Goal: Information Seeking & Learning: Learn about a topic

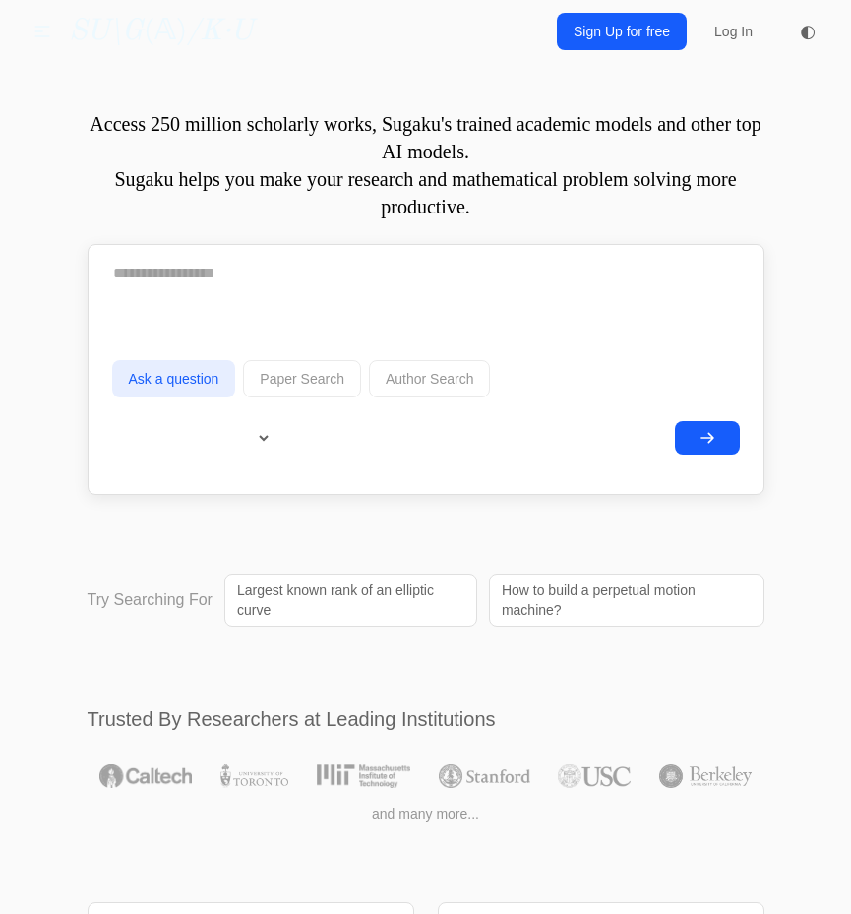
drag, startPoint x: 846, startPoint y: 42, endPoint x: 820, endPoint y: 44, distance: 25.7
click at [846, 43] on div "Questions Chat Projects Reading List Blog SU\G (𝔸) /K·U Questions Chat Projects…" at bounding box center [425, 31] width 851 height 63
click at [809, 31] on span "◐" at bounding box center [808, 32] width 16 height 18
click at [801, 21] on button "◐" at bounding box center [807, 31] width 39 height 39
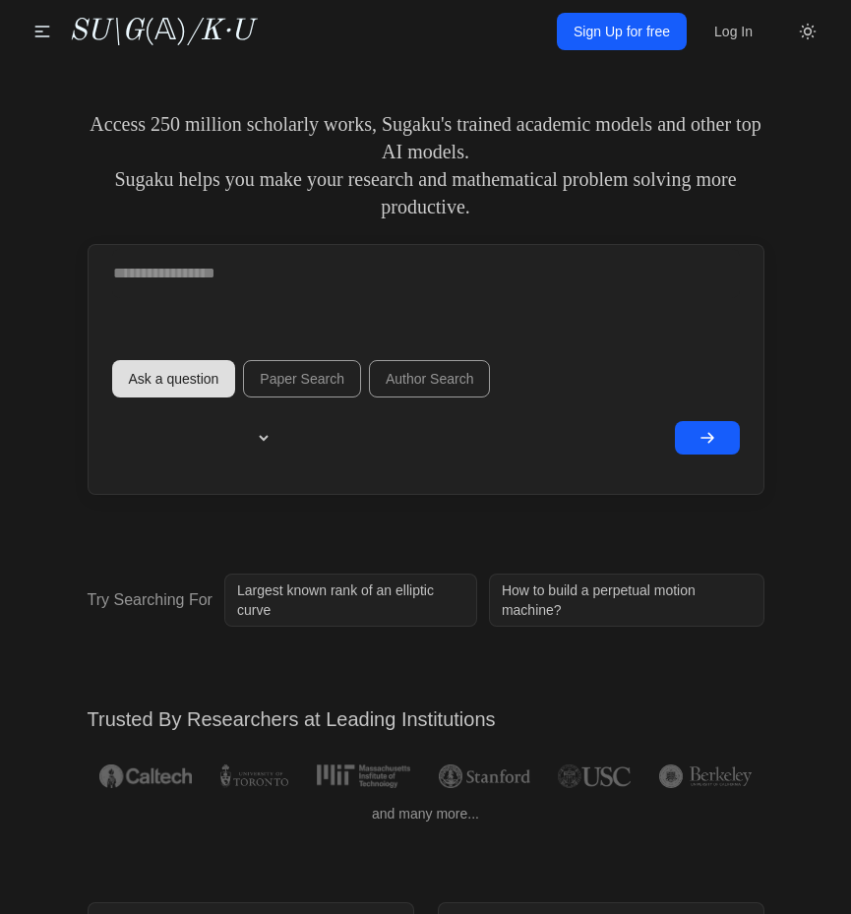
click at [0, 0] on icon at bounding box center [0, 0] width 0 height 0
click at [629, 38] on link "Sign Up for free" at bounding box center [622, 31] width 130 height 37
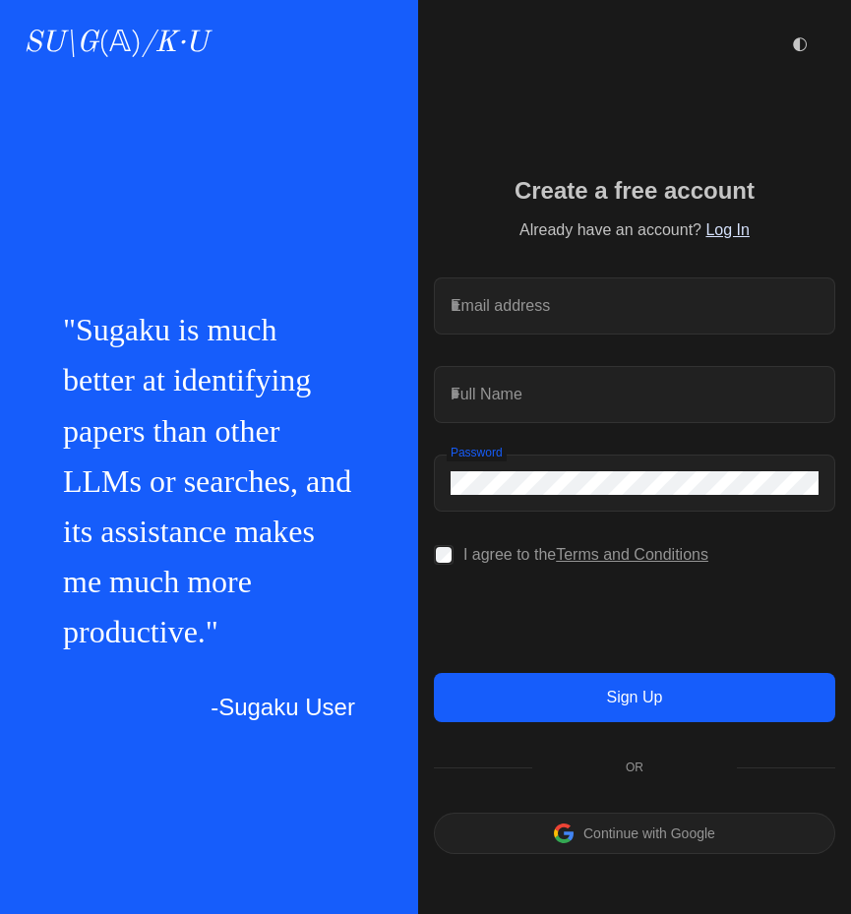
click at [619, 841] on p "Continue with Google" at bounding box center [650, 834] width 132 height 14
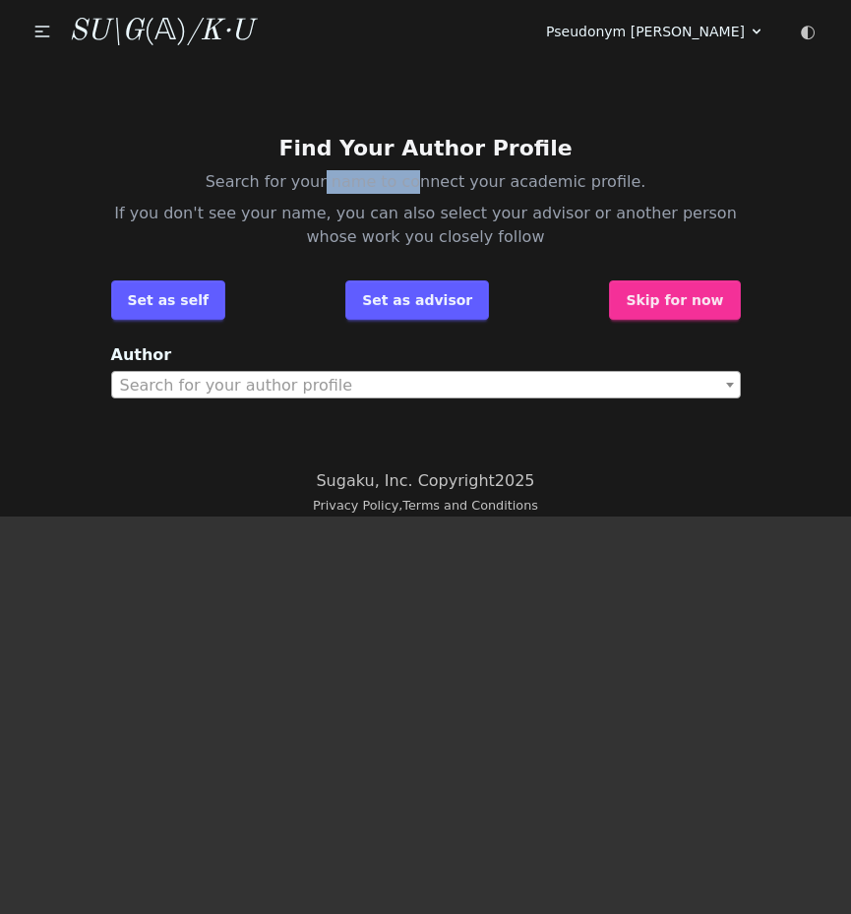
drag, startPoint x: 245, startPoint y: 183, endPoint x: 371, endPoint y: 197, distance: 126.7
click at [330, 189] on p "Search for your name to connect your academic profile." at bounding box center [426, 182] width 630 height 24
click at [435, 212] on p "If you don't see your name, you can also select your advisor or another person …" at bounding box center [426, 225] width 630 height 47
click at [695, 290] on button "Skip for now" at bounding box center [674, 300] width 131 height 39
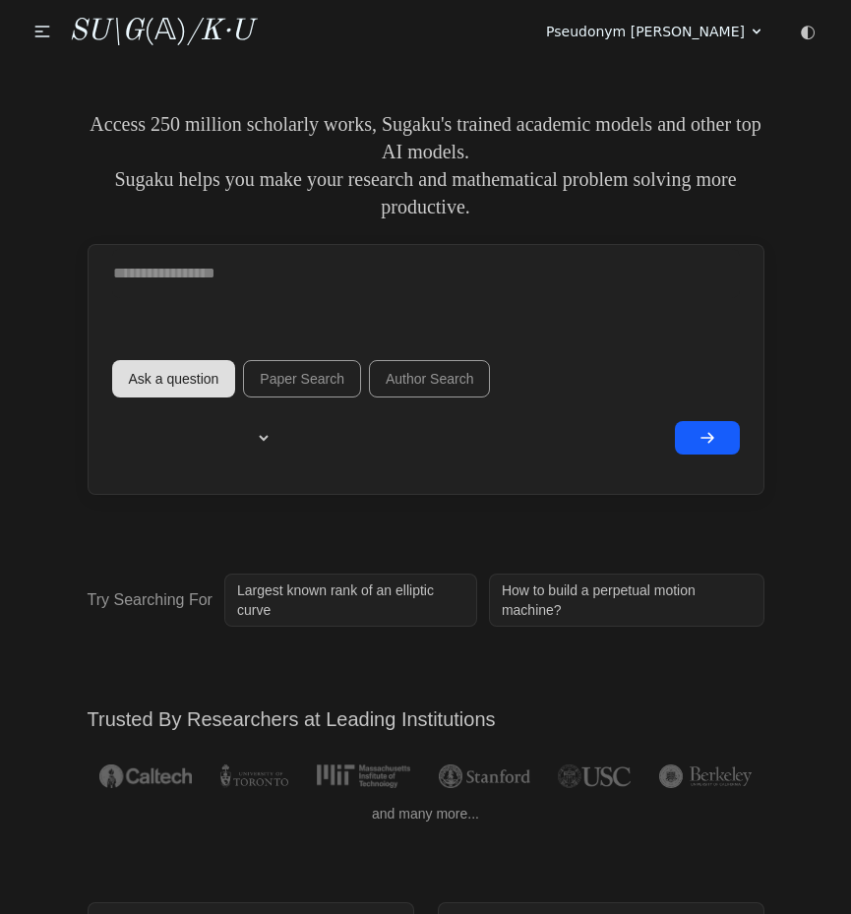
click at [297, 379] on button "Paper Search" at bounding box center [302, 378] width 118 height 37
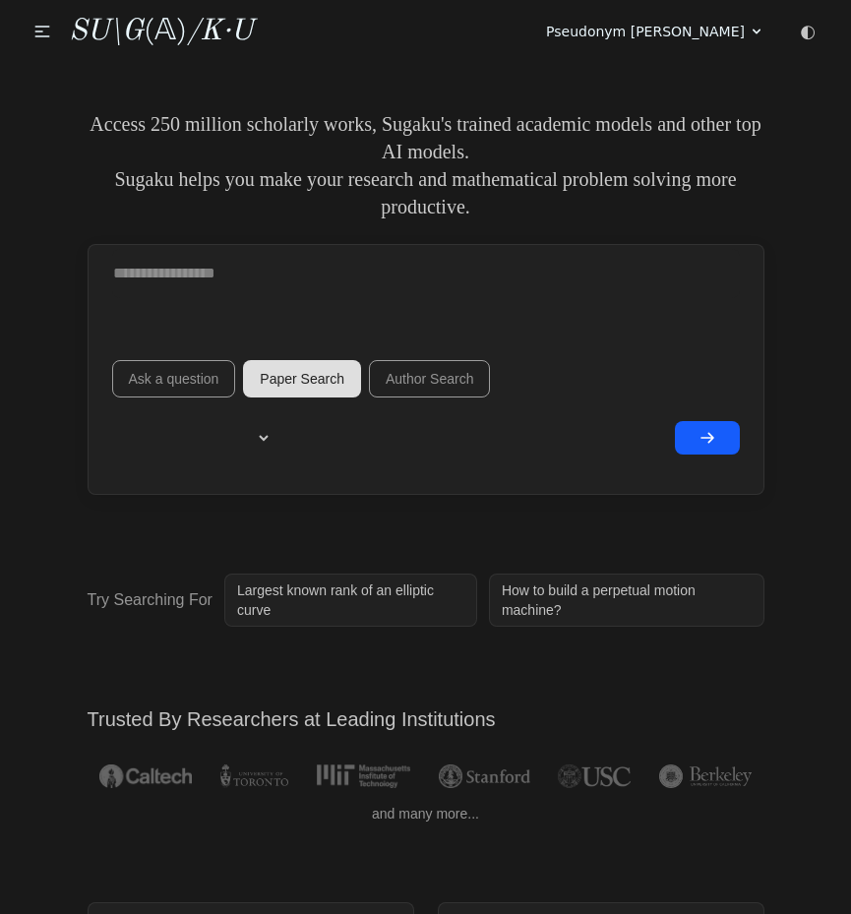
click at [269, 290] on textarea at bounding box center [426, 273] width 628 height 49
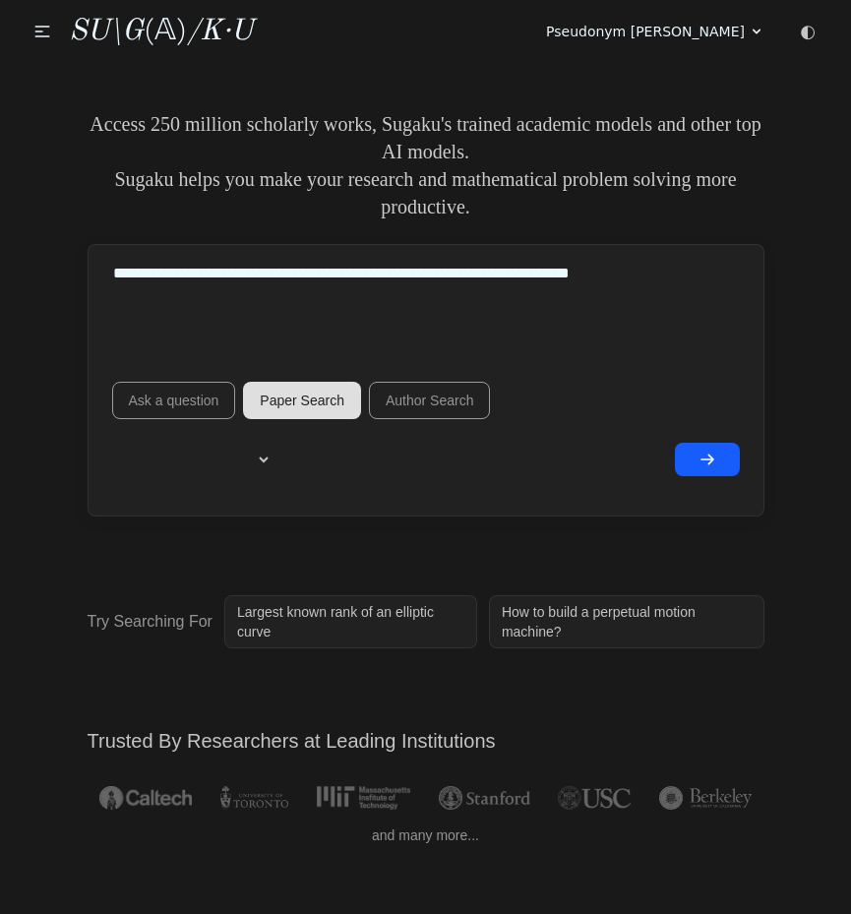
type textarea "**********"
click at [678, 454] on button "submit" at bounding box center [707, 459] width 65 height 33
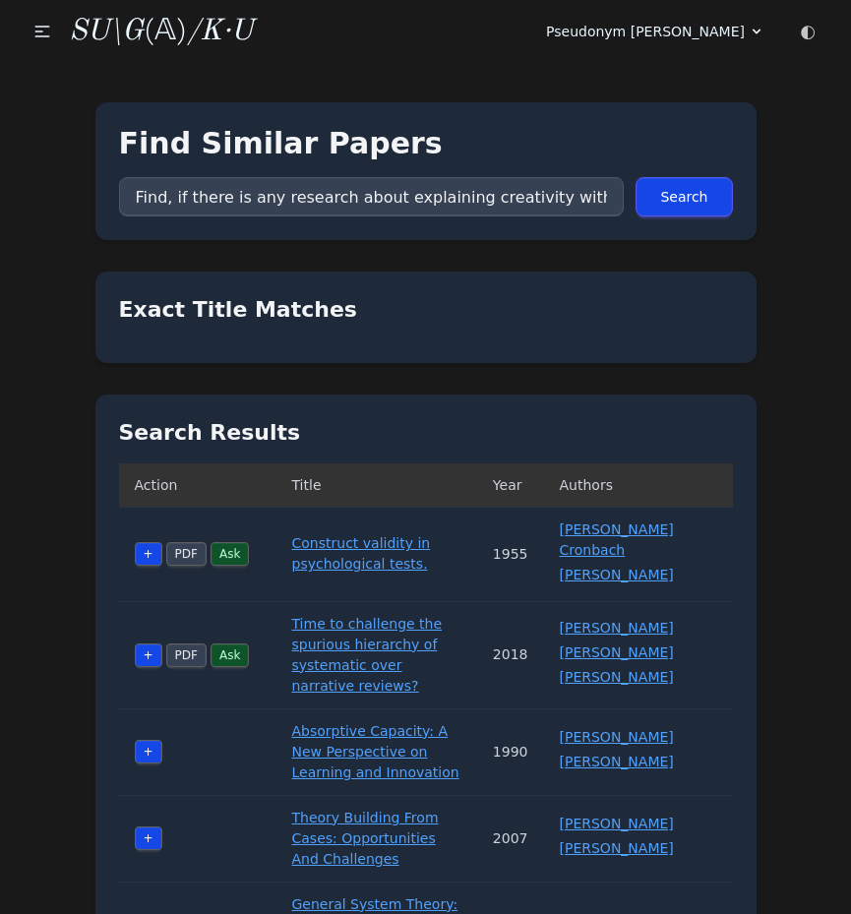
drag, startPoint x: 229, startPoint y: 318, endPoint x: 231, endPoint y: 299, distance: 18.8
click at [231, 299] on h2 "Exact Title Matches" at bounding box center [426, 309] width 614 height 29
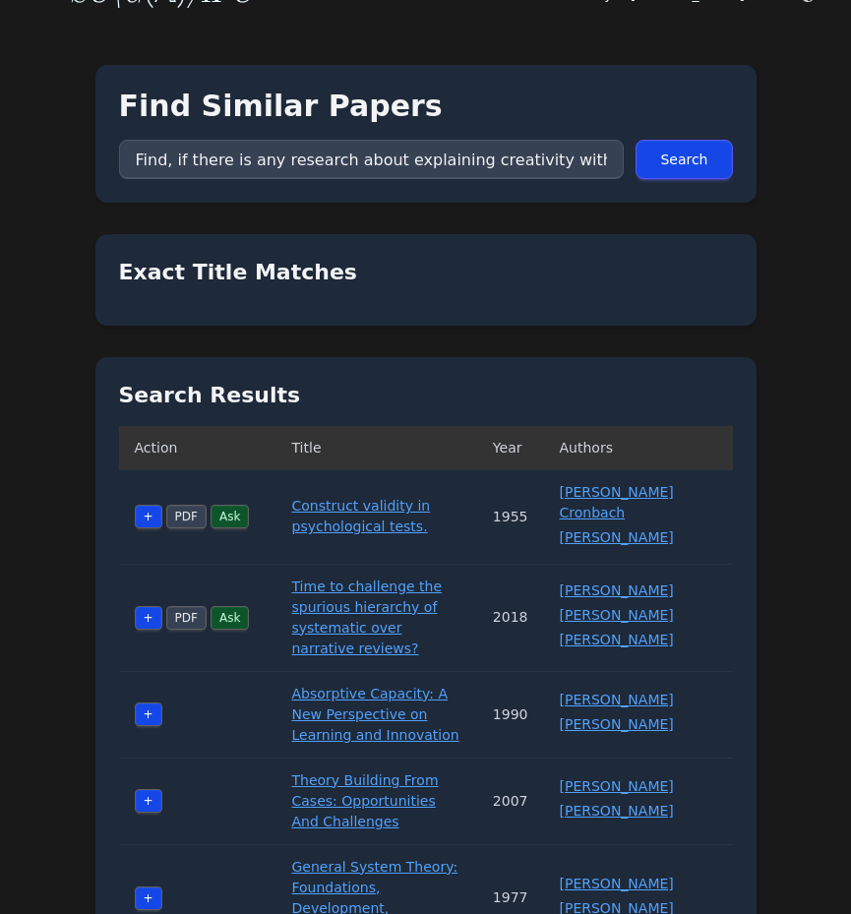
scroll to position [39, 0]
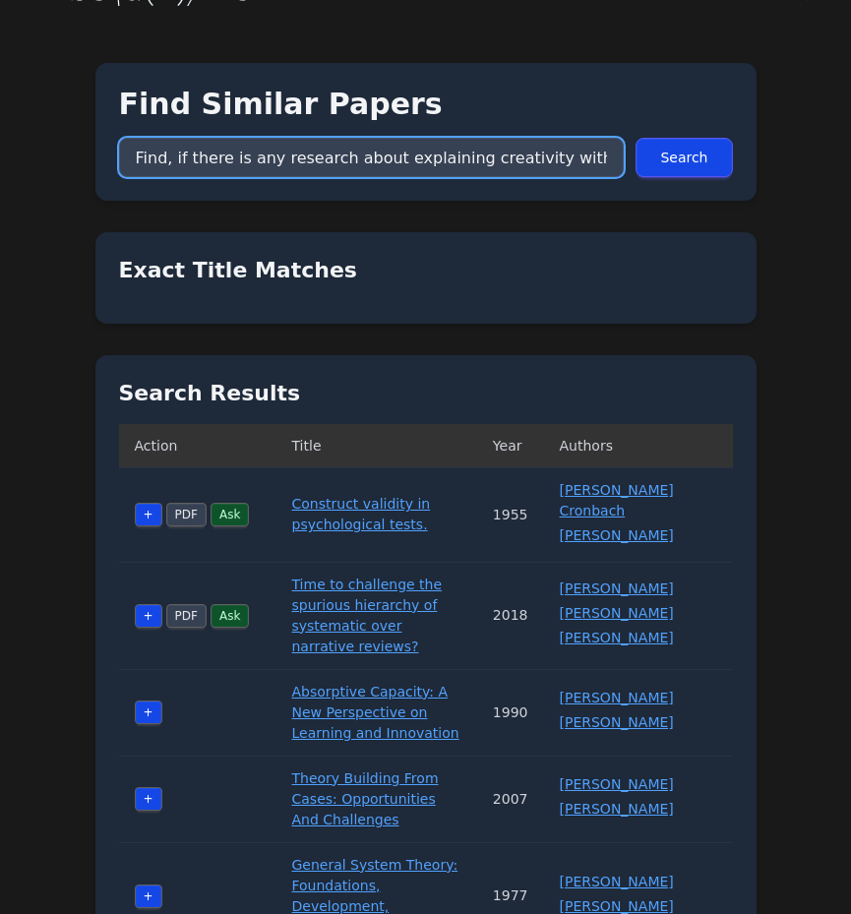
click at [388, 152] on input "Find, if there is any research about explaining creativity with mathematics." at bounding box center [372, 157] width 506 height 39
type input "Explaining creativity with mathematics"
click at [685, 157] on button "Search" at bounding box center [684, 157] width 96 height 39
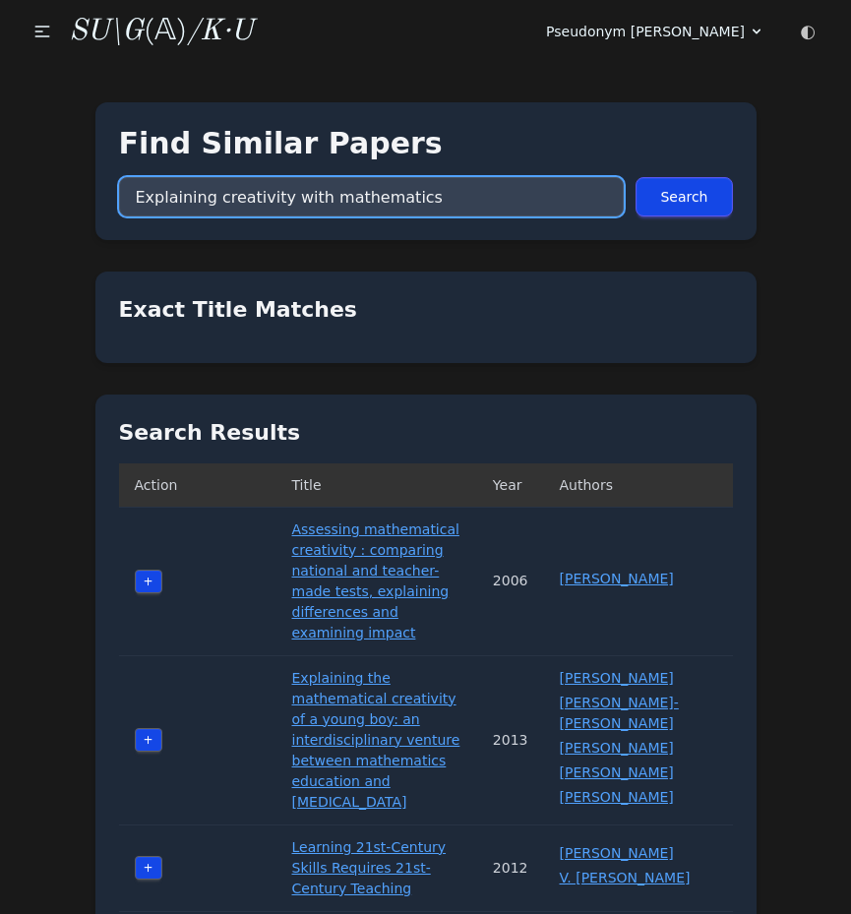
click at [358, 198] on input "Explaining creativity with mathematics" at bounding box center [372, 196] width 506 height 39
type input "Creativity and mathematics"
click at [685, 197] on button "Search" at bounding box center [684, 196] width 96 height 39
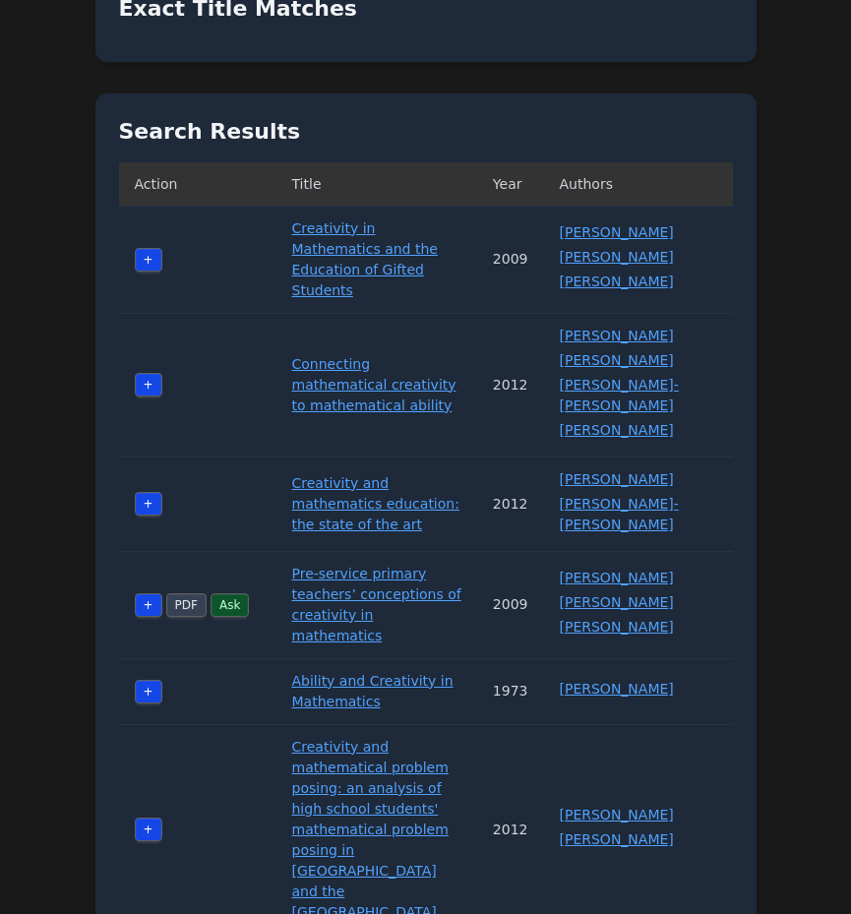
scroll to position [303, 0]
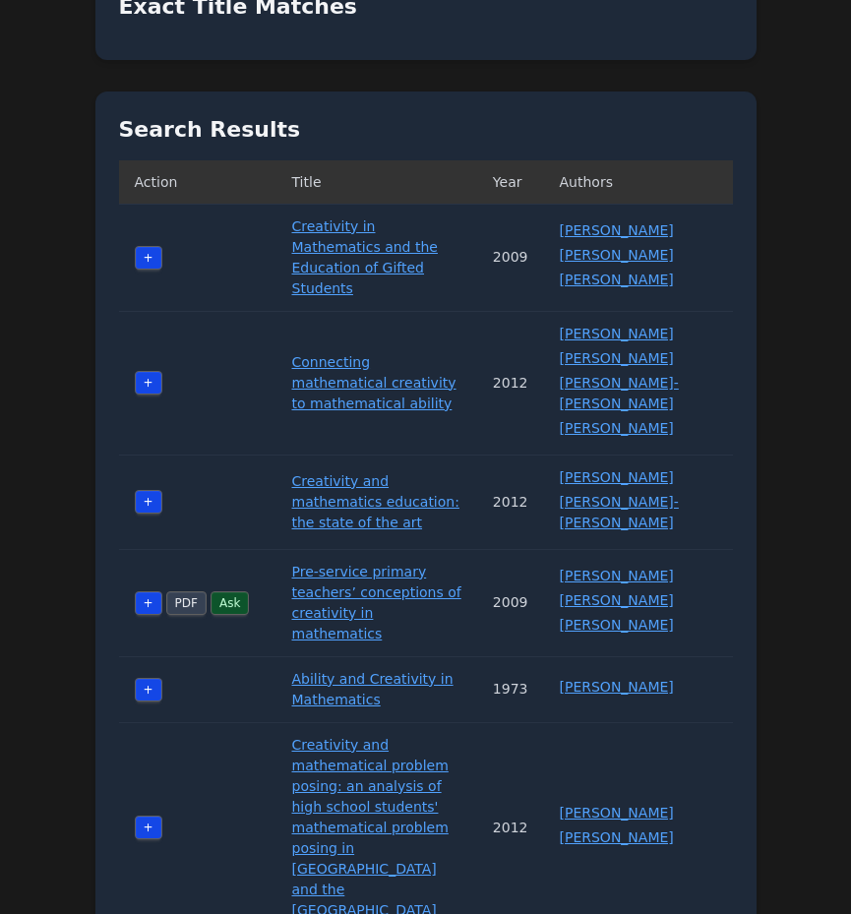
click at [394, 357] on link "Connecting mathematical creativity to mathematical ability" at bounding box center [374, 382] width 164 height 57
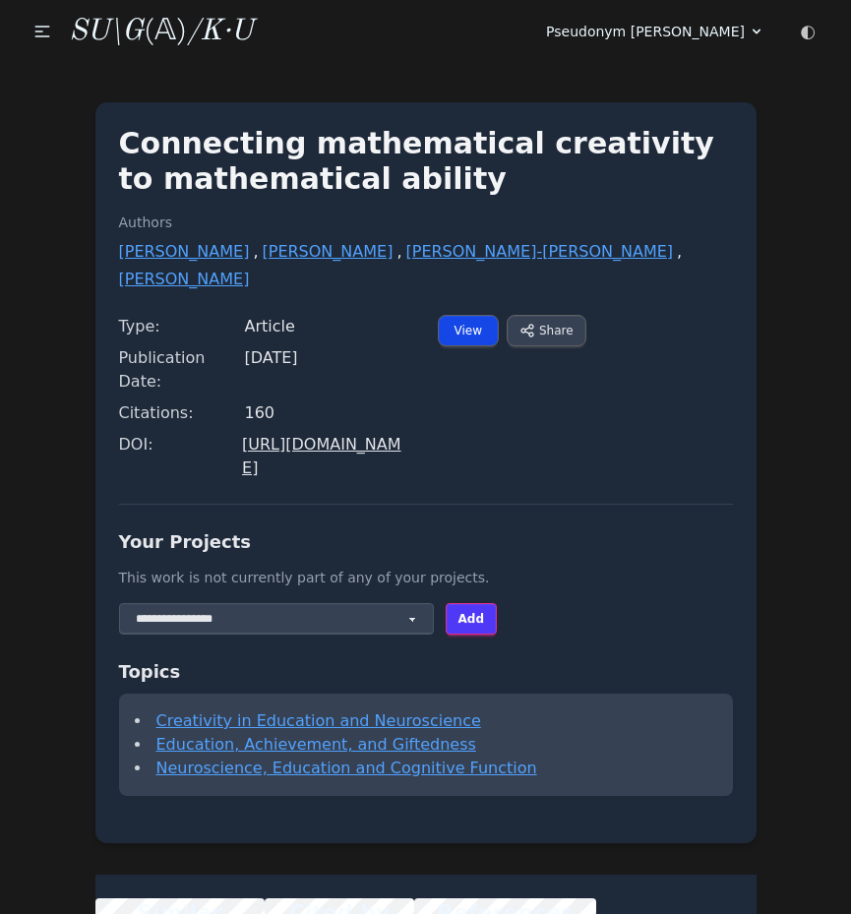
click at [470, 315] on link "View" at bounding box center [468, 330] width 61 height 31
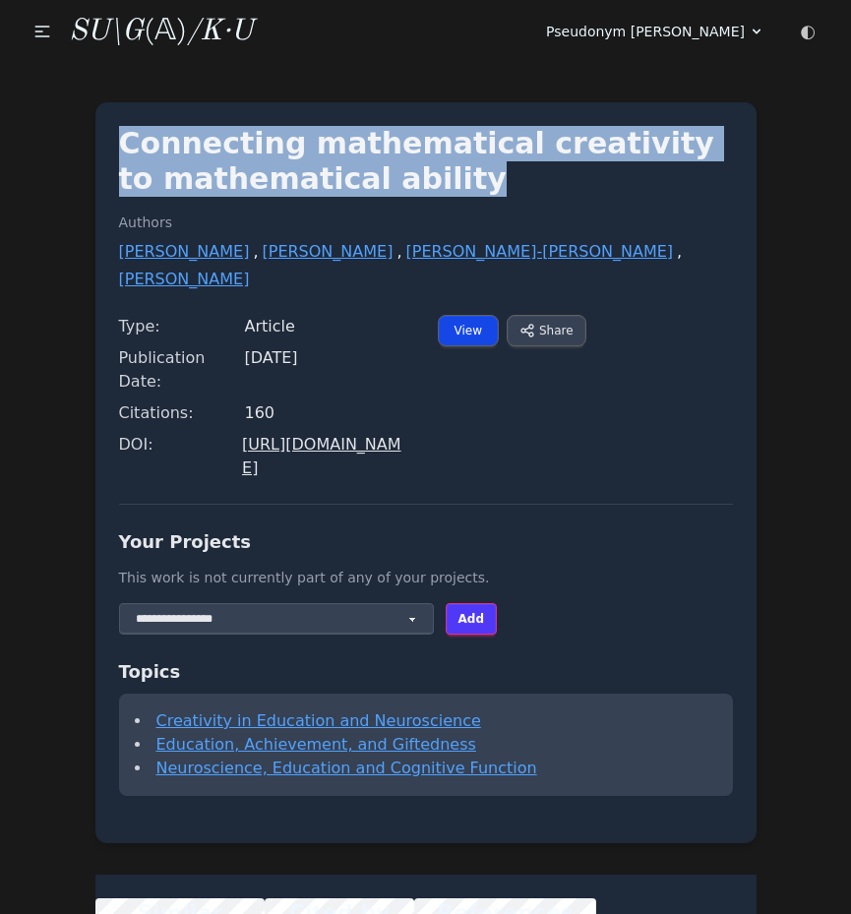
drag, startPoint x: 412, startPoint y: 169, endPoint x: 32, endPoint y: 144, distance: 380.8
click at [32, 144] on body "Questions Chat Projects Reading List Blog SU\G (𝔸) /K·U Questions Chat Projects…" at bounding box center [425, 544] width 851 height 1089
copy h1 "Connecting mathematical creativity to mathematical ability"
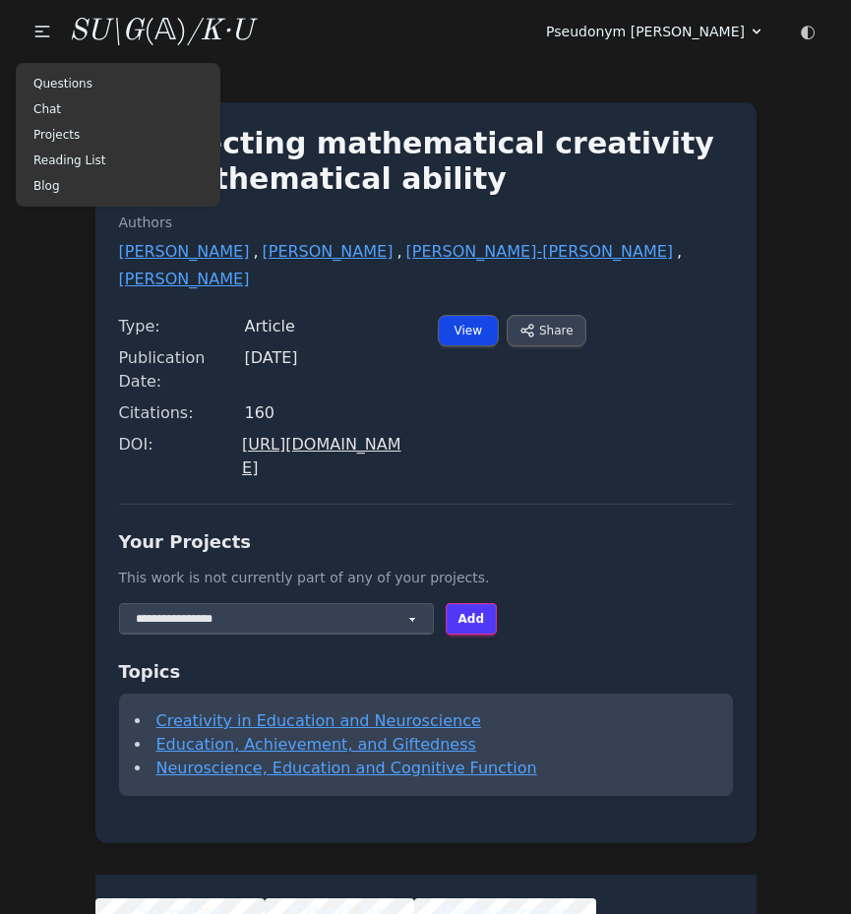
click at [34, 35] on div "Questions Chat Projects Reading List Blog" at bounding box center [42, 31] width 53 height 39
click at [52, 79] on link "Questions" at bounding box center [118, 84] width 189 height 26
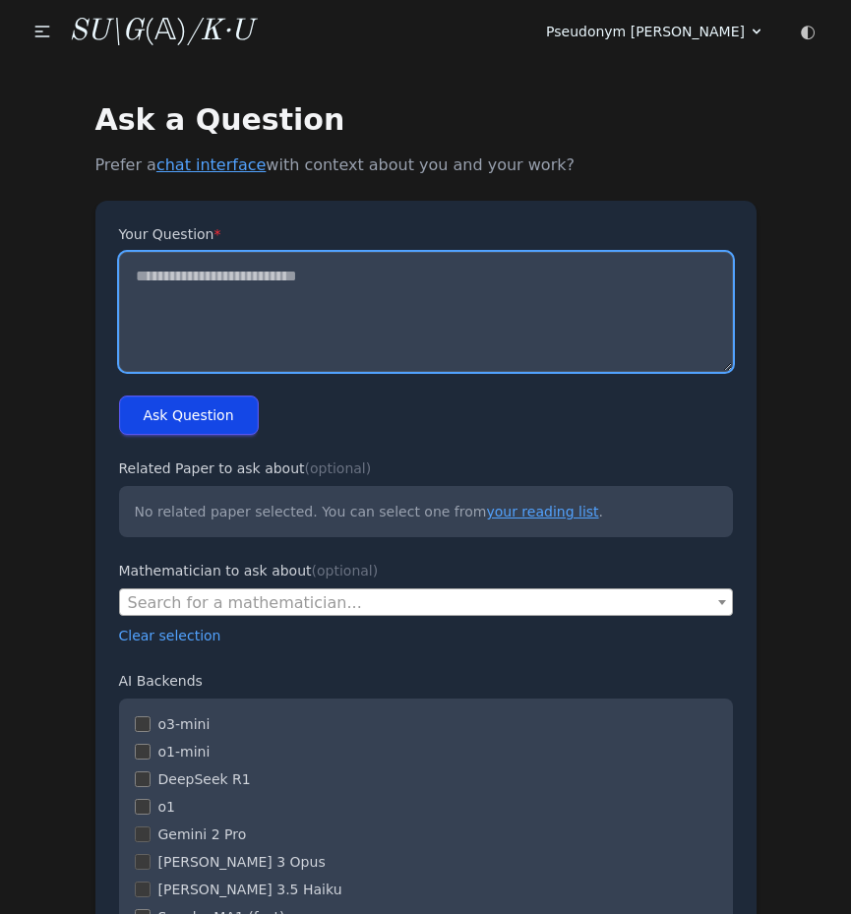
click at [317, 284] on textarea "Your Question *" at bounding box center [426, 312] width 614 height 120
paste textarea "**********"
type textarea "**********"
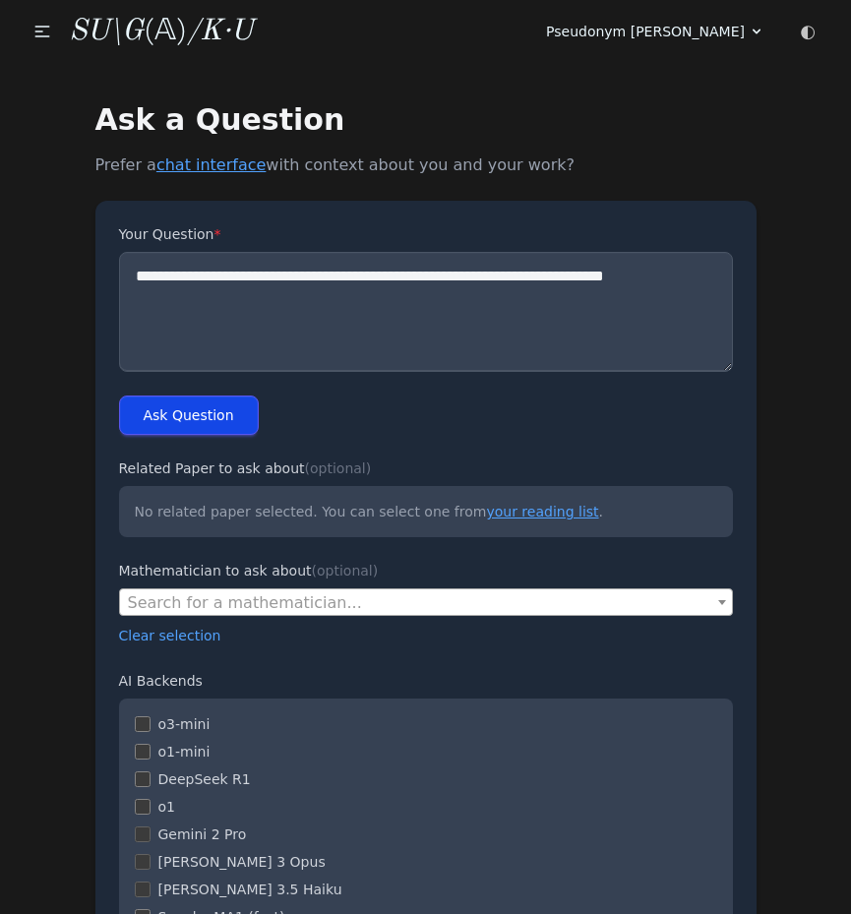
click at [202, 403] on button "Ask Question" at bounding box center [189, 415] width 140 height 39
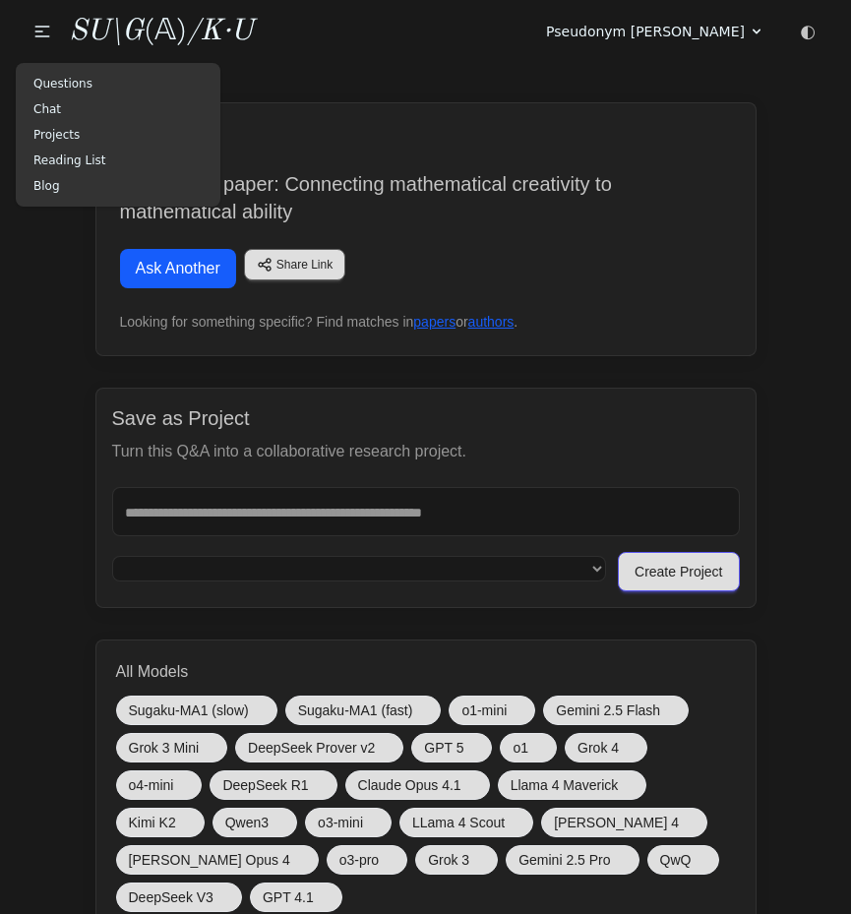
click at [34, 31] on div "Questions Chat Projects Reading List Blog" at bounding box center [42, 31] width 53 height 39
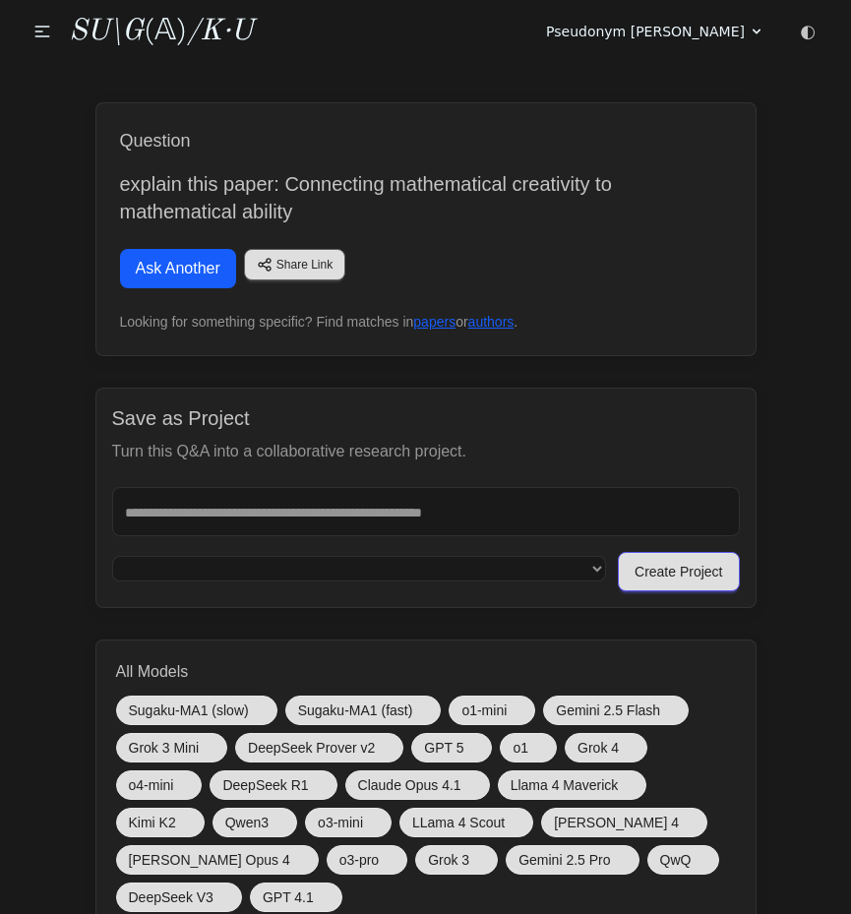
drag, startPoint x: 719, startPoint y: 106, endPoint x: 724, endPoint y: 86, distance: 21.5
click at [719, 105] on div "Question explain this paper: Connecting mathematical creativity to mathematical…" at bounding box center [425, 229] width 661 height 254
click at [764, 25] on icon at bounding box center [757, 32] width 16 height 16
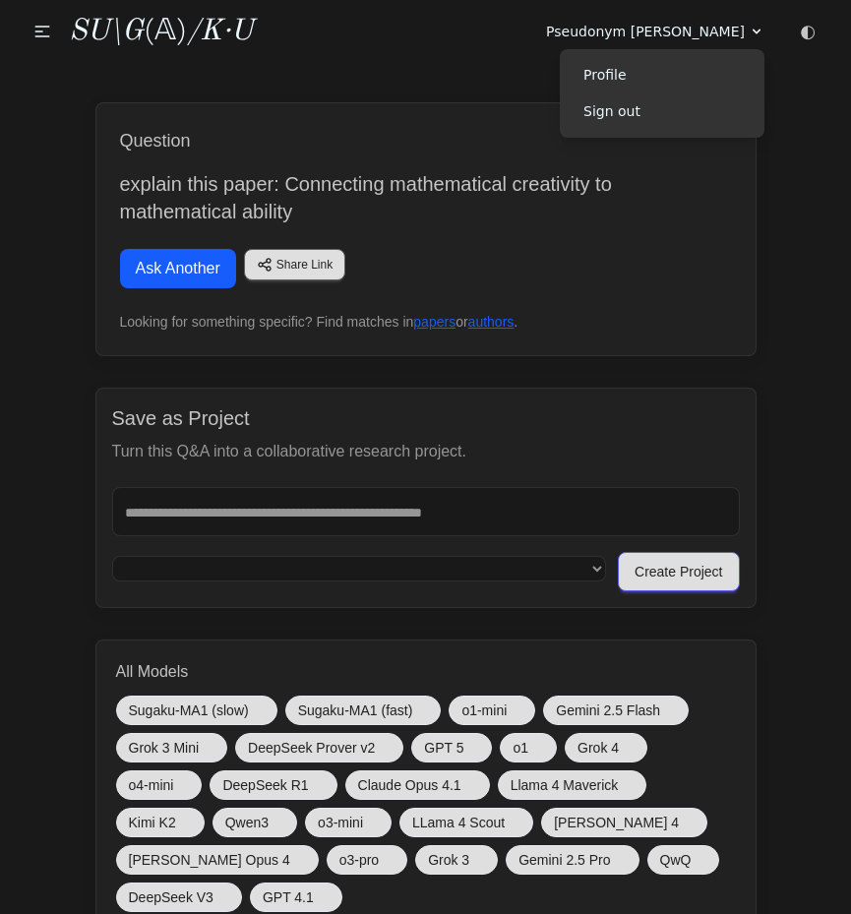
drag, startPoint x: 805, startPoint y: 182, endPoint x: 790, endPoint y: 29, distance: 154.3
click at [307, 50] on div "Questions Chat Projects Reading List Blog SU\G (𝔸) /K·U" at bounding box center [221, 31] width 410 height 39
click at [692, 29] on span "Pseudonym [PERSON_NAME]" at bounding box center [645, 32] width 199 height 20
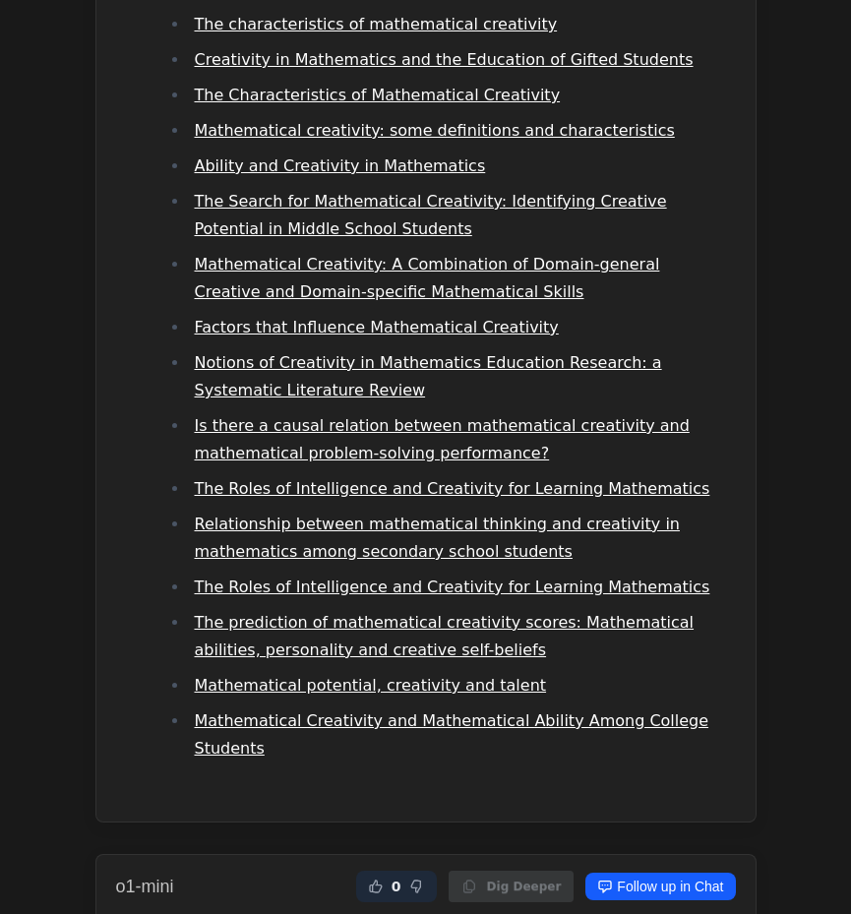
scroll to position [7258, 0]
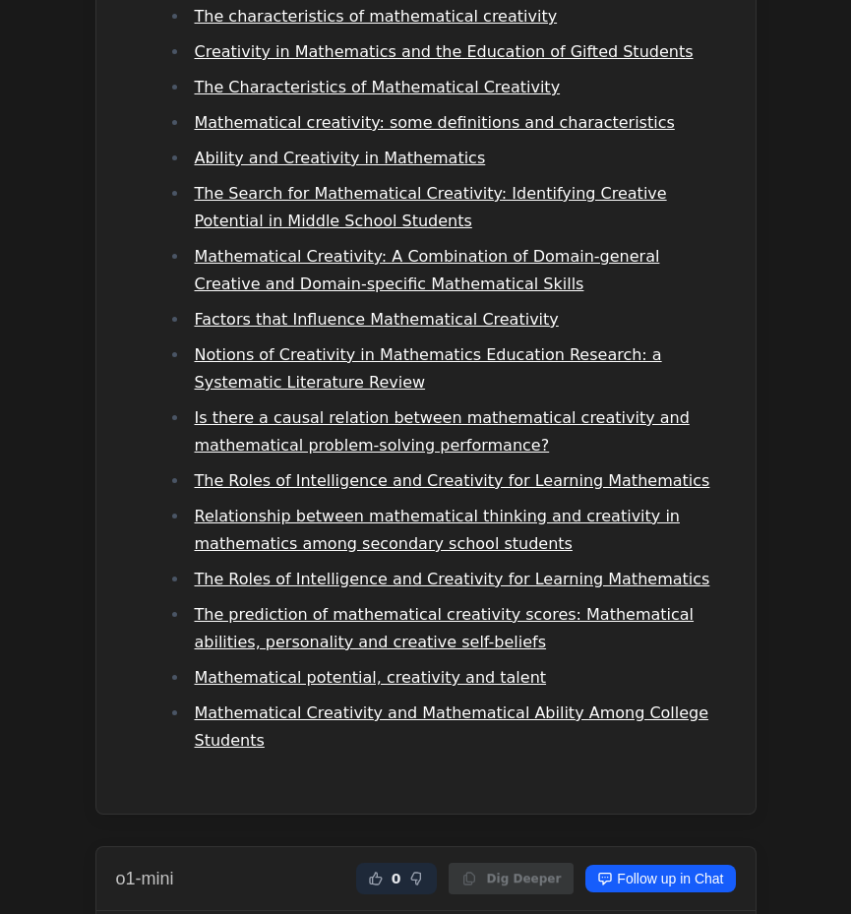
drag, startPoint x: 448, startPoint y: 527, endPoint x: 456, endPoint y: 537, distance: 13.4
drag, startPoint x: 454, startPoint y: 543, endPoint x: 453, endPoint y: 533, distance: 10.9
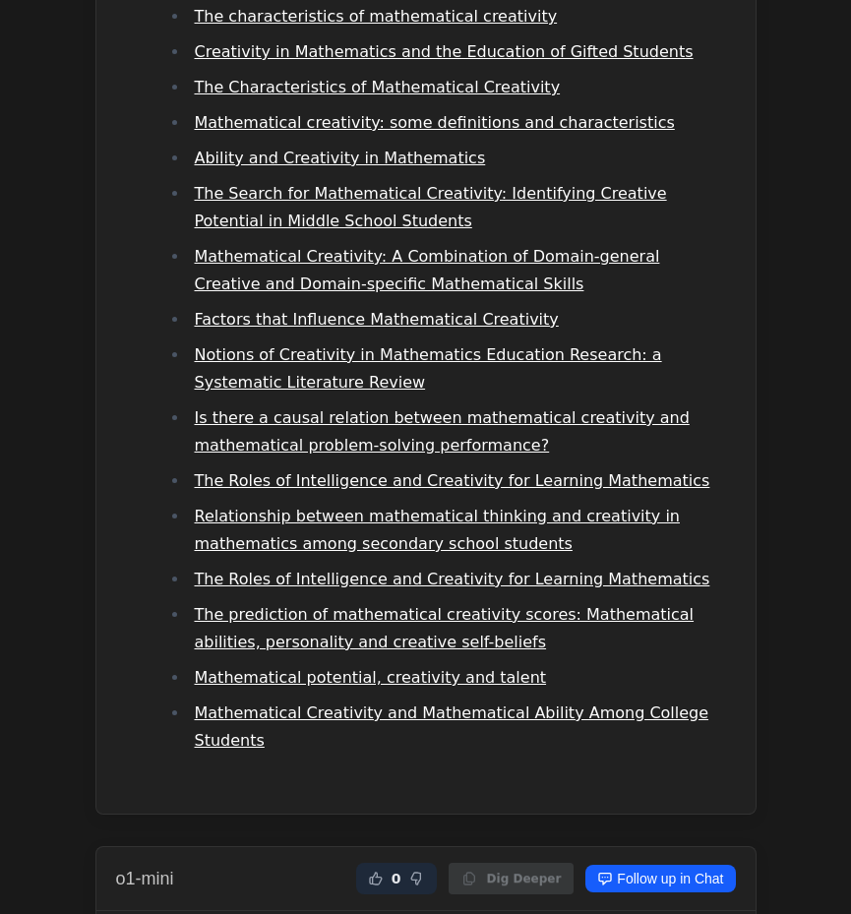
drag, startPoint x: 441, startPoint y: 570, endPoint x: 450, endPoint y: 549, distance: 22.5
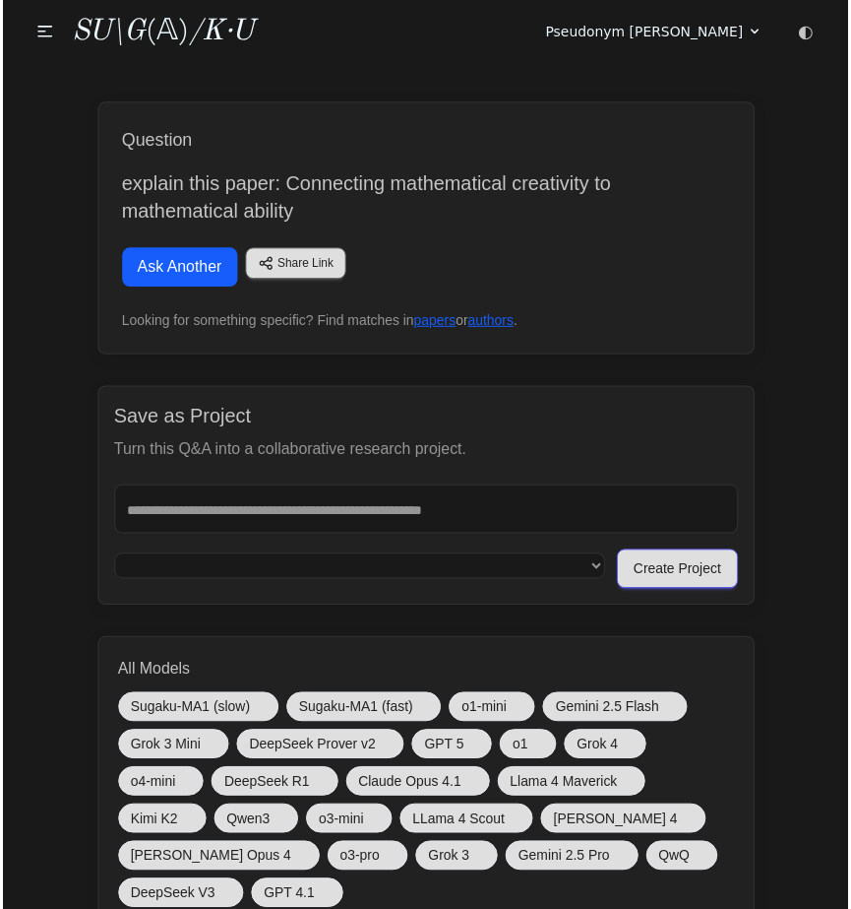
scroll to position [0, 0]
